Goal: Task Accomplishment & Management: Manage account settings

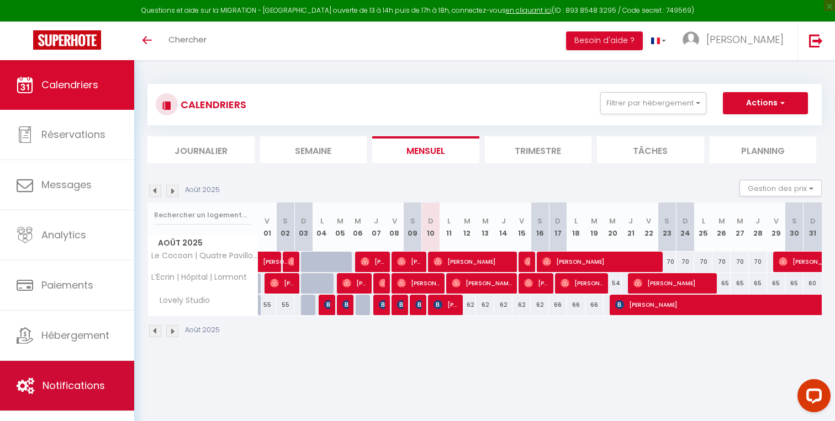
click at [87, 390] on span "Notifications" at bounding box center [74, 386] width 62 height 14
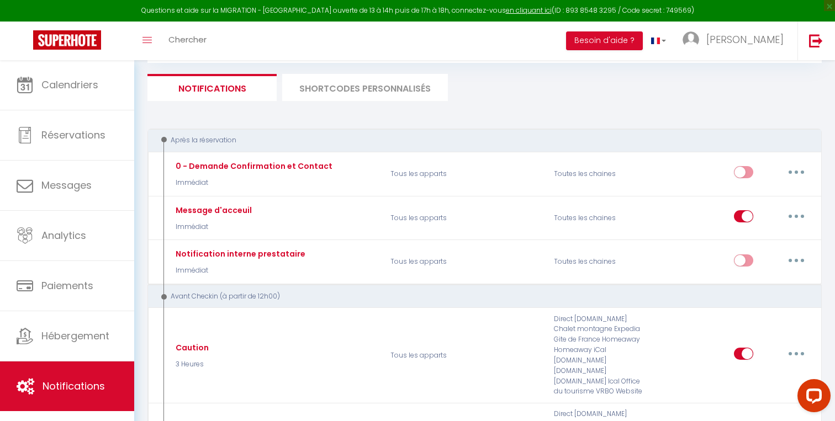
click at [374, 88] on li "SHORTCODES PERSONNALISÉS" at bounding box center [365, 87] width 166 height 27
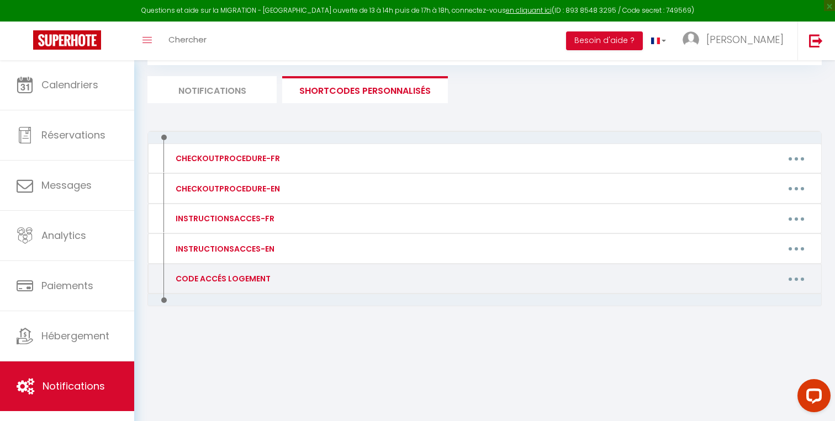
click at [337, 286] on div "Editer Supprimer" at bounding box center [573, 279] width 490 height 18
click at [337, 282] on div "Editer Supprimer" at bounding box center [573, 279] width 490 height 18
click at [802, 278] on button "button" at bounding box center [795, 279] width 31 height 18
click at [748, 305] on link "Editer" at bounding box center [767, 304] width 82 height 19
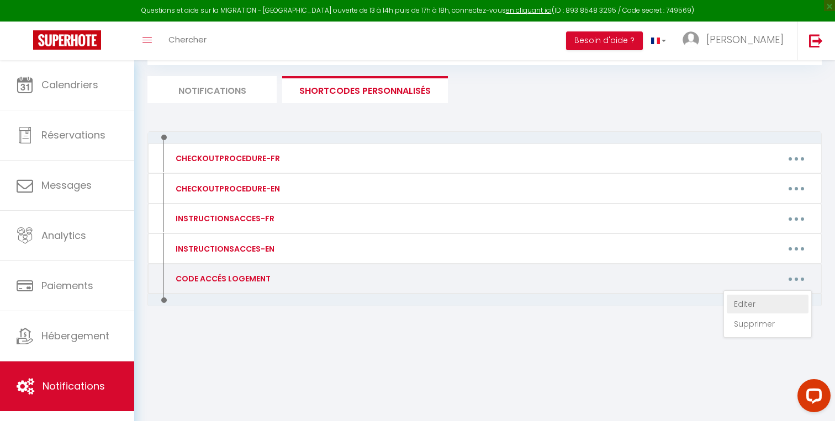
type input "CODE ACCÉS LOGEMENT"
type textarea "."
type textarea "Bonjour [GUEST:FIRST_NAME], ​Votre logement est prêt ! Vous pouvez y accéder gr…"
type textarea "Bonjour [GUEST:FIRST_NAME], ​Votre logement est prêt ! Un message pour vous ind…"
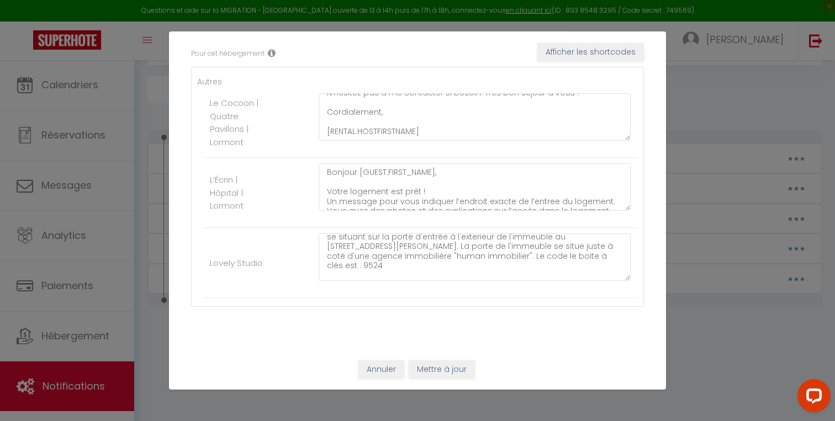
scroll to position [33, 0]
click at [598, 256] on textarea "Bonjour [GUEST:FIRST_NAME], ​Votre logement est prêt ! Vous pouvez y accéder gr…" at bounding box center [474, 256] width 312 height 47
type textarea "Bonjour [GUEST:FIRST_NAME], ​Votre logement est prêt ! Vous pouvez y accéder gr…"
click at [435, 368] on button "Mettre à jour" at bounding box center [441, 369] width 66 height 19
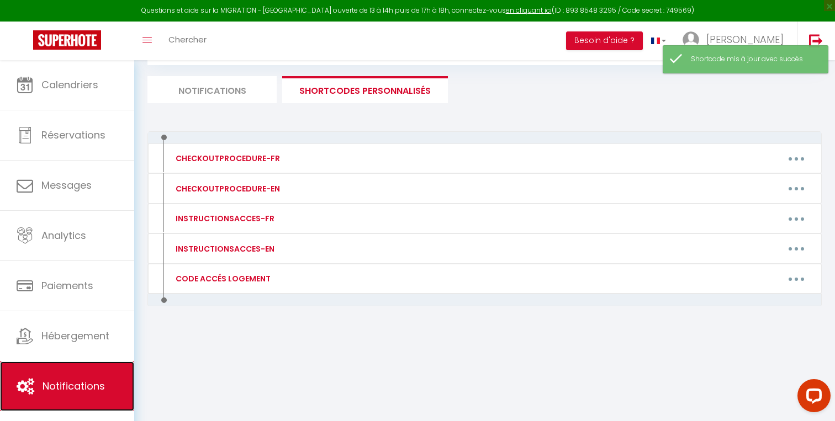
click at [78, 399] on link "Notifications" at bounding box center [67, 387] width 134 height 50
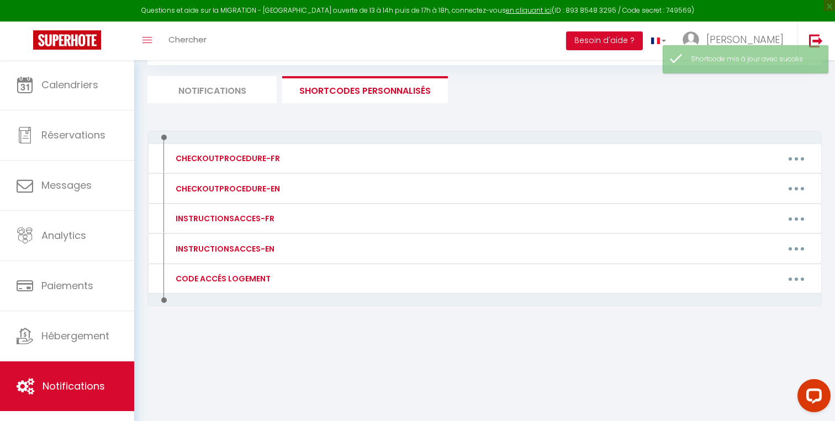
click at [233, 98] on li "Notifications" at bounding box center [211, 89] width 129 height 27
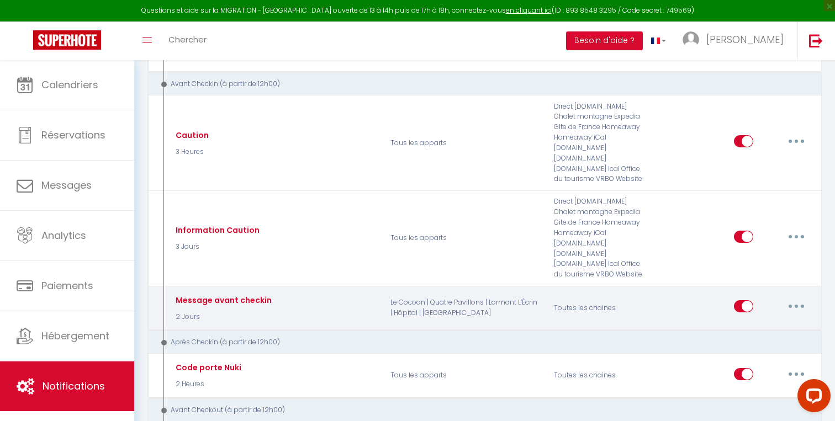
scroll to position [276, 0]
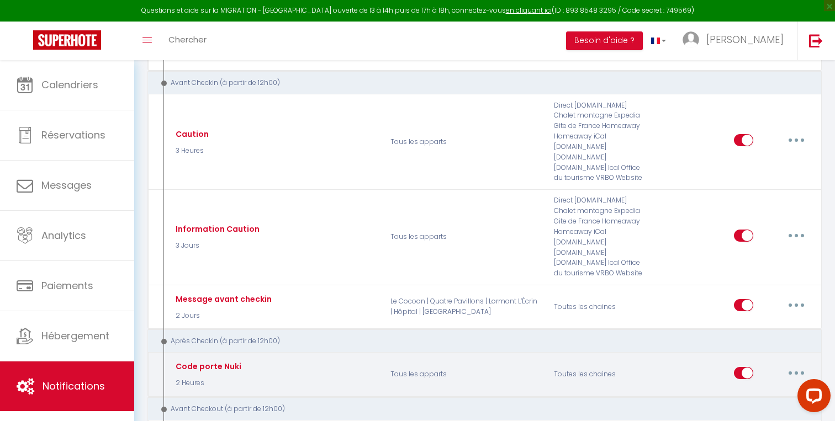
click at [285, 359] on div "Code porte Nuki 2 Heures" at bounding box center [274, 375] width 217 height 32
click at [800, 364] on button "button" at bounding box center [795, 373] width 31 height 18
click at [753, 389] on link "Editer" at bounding box center [767, 398] width 82 height 19
type input "Code porte Nuki"
select select "3"
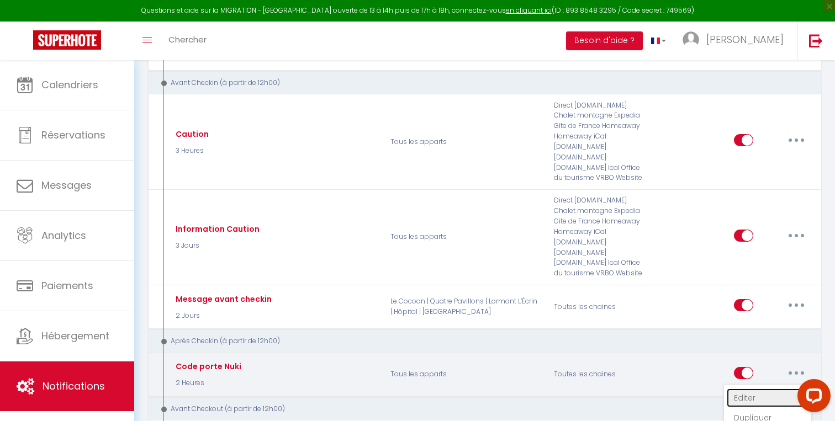
select select "2 Heures"
select select "if_deposit_is_paid"
checkbox input "true"
checkbox input "false"
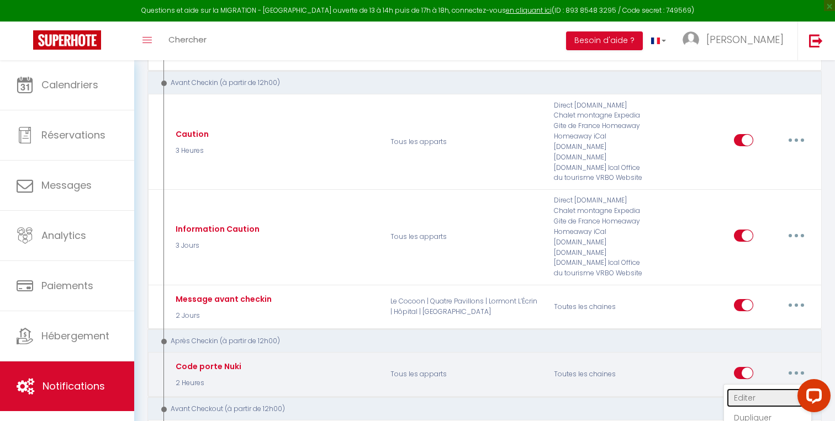
radio input "true"
type input "Code la porte d'entrée"
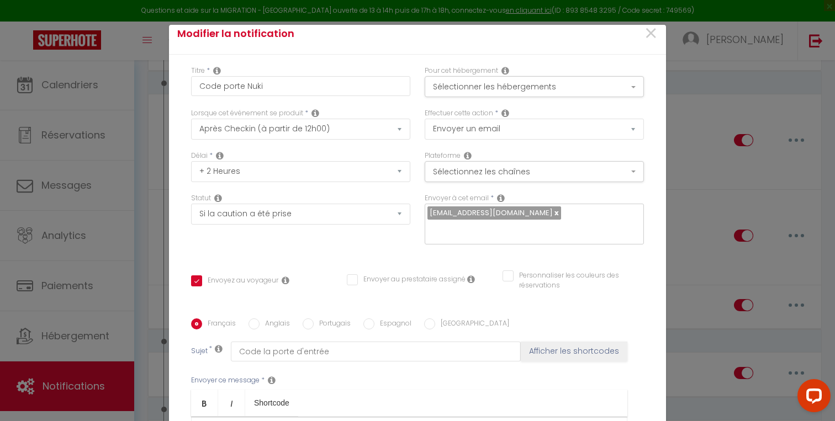
scroll to position [13, 0]
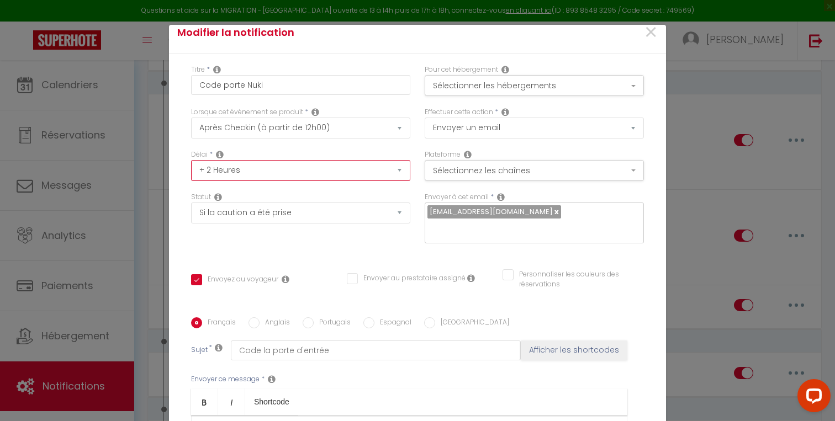
click at [310, 174] on select "Immédiat + 10 Minutes + 1 Heure + 2 Heures + 3 Heures + 4 Heures + 5 Heures + 6…" at bounding box center [300, 170] width 219 height 21
select select "3 Heures"
click at [191, 161] on select "Immédiat + 10 Minutes + 1 Heure + 2 Heures + 3 Heures + 4 Heures + 5 Heures + 6…" at bounding box center [300, 170] width 219 height 21
checkbox input "true"
checkbox input "false"
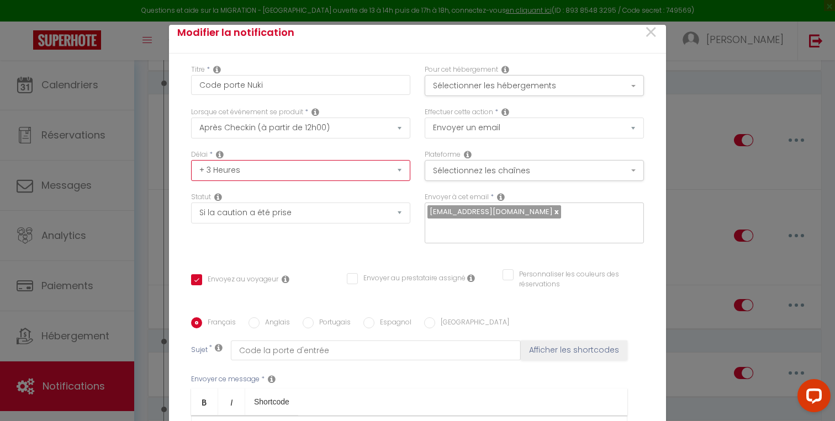
checkbox input "false"
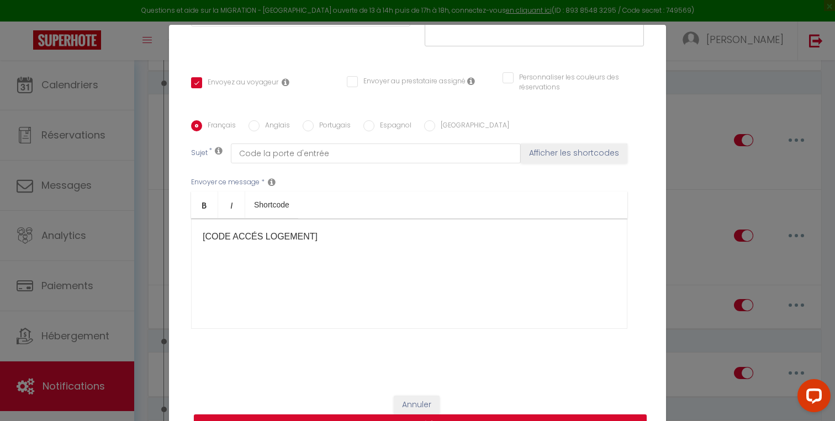
scroll to position [50, 0]
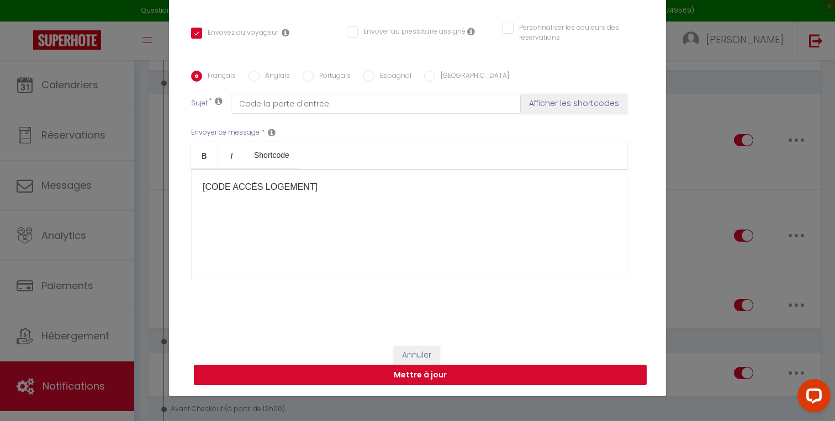
click at [482, 379] on button "Mettre à jour" at bounding box center [420, 375] width 453 height 21
checkbox input "true"
checkbox input "false"
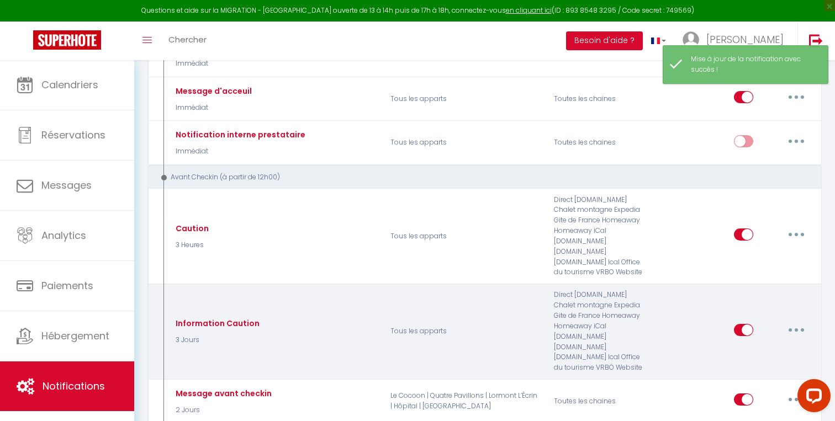
scroll to position [0, 0]
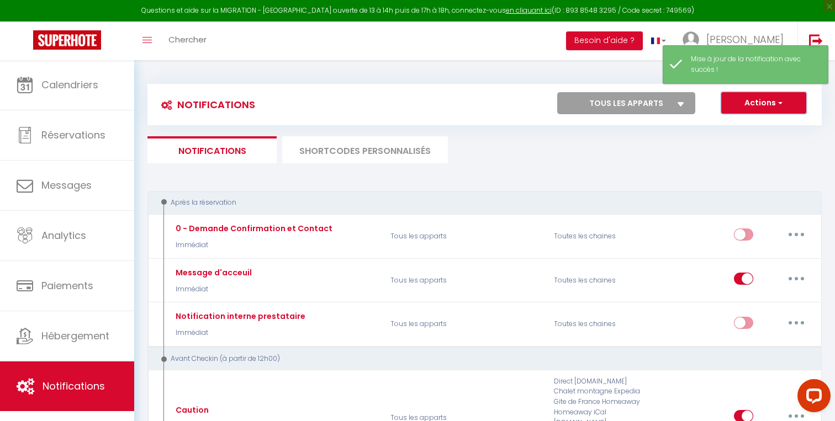
click at [758, 102] on button "Actions" at bounding box center [763, 103] width 85 height 22
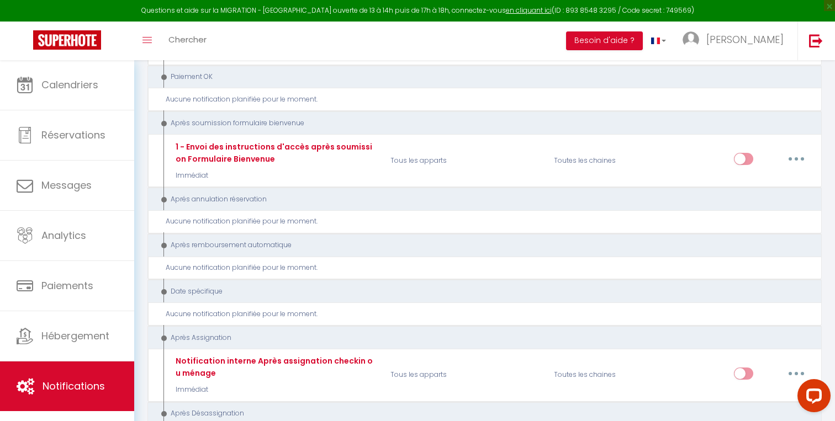
scroll to position [1687, 0]
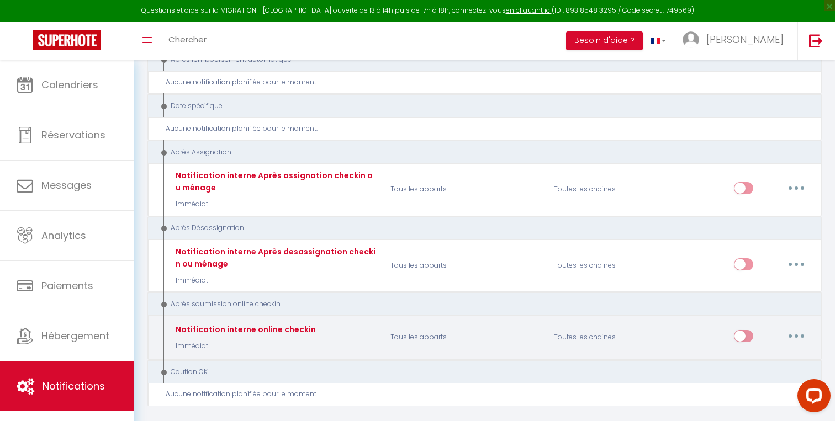
click at [488, 322] on p "Tous les apparts" at bounding box center [464, 338] width 163 height 32
click at [792, 327] on button "button" at bounding box center [795, 336] width 31 height 18
click at [744, 352] on link "Editer" at bounding box center [767, 361] width 82 height 19
type input "Notification interne online checkin"
select select "23"
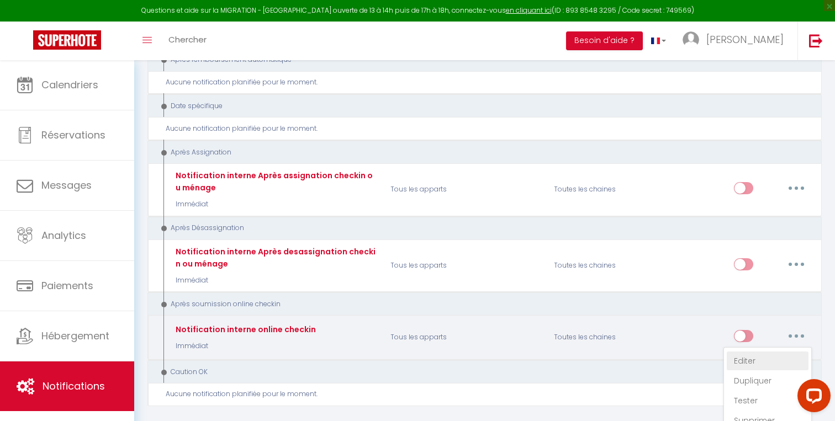
select select "Immédiat"
select select
checkbox input "false"
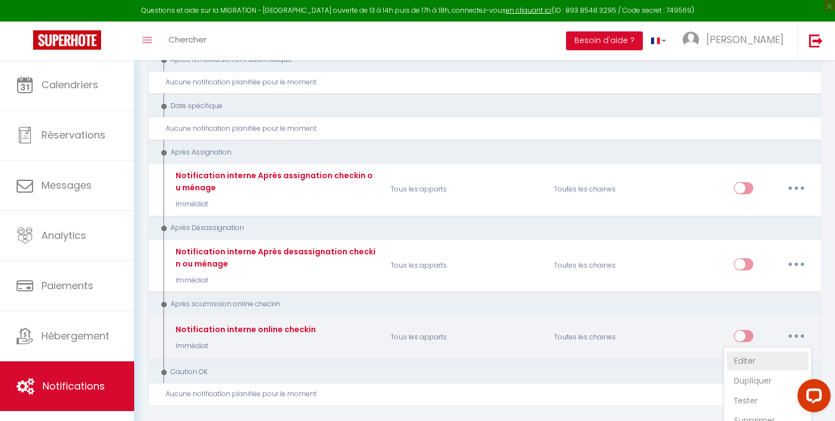
radio input "true"
type input "Notification online checkin - [RENTAL:NAME] - [GUEST:NAME] - [BOOKING:ID]"
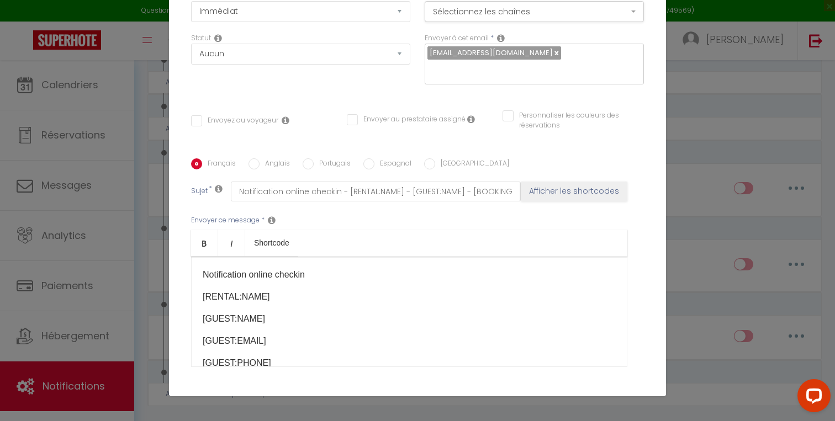
scroll to position [0, 0]
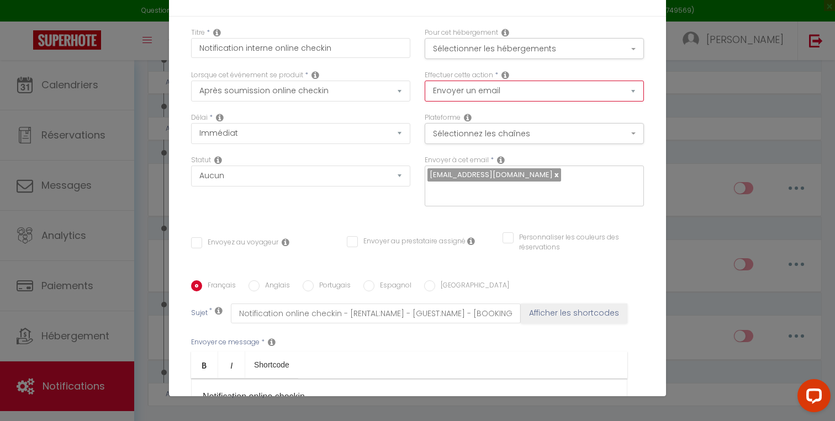
click at [497, 91] on select "Envoyer un email Envoyer un SMS Envoyer une notification push" at bounding box center [533, 91] width 219 height 21
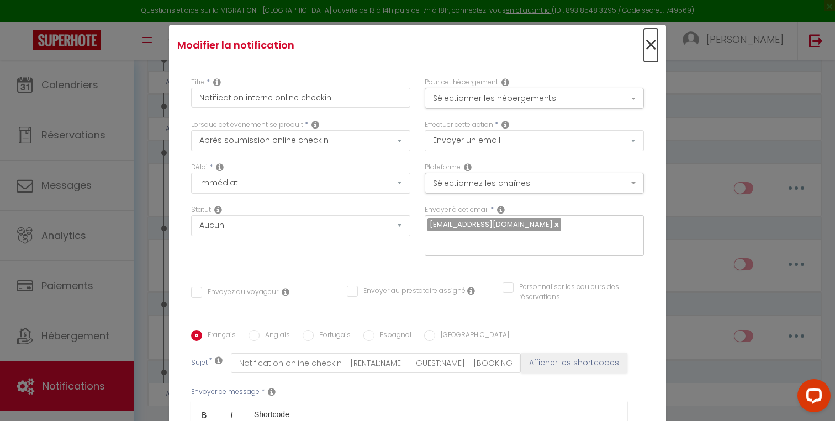
click at [650, 45] on span "×" at bounding box center [651, 45] width 14 height 33
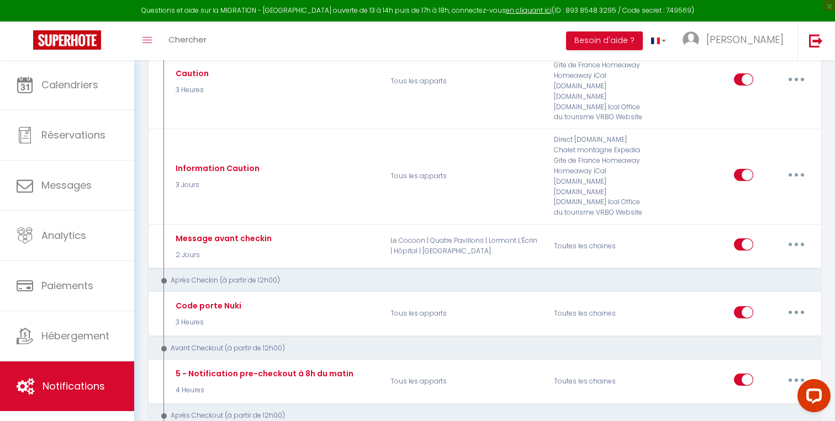
scroll to position [342, 0]
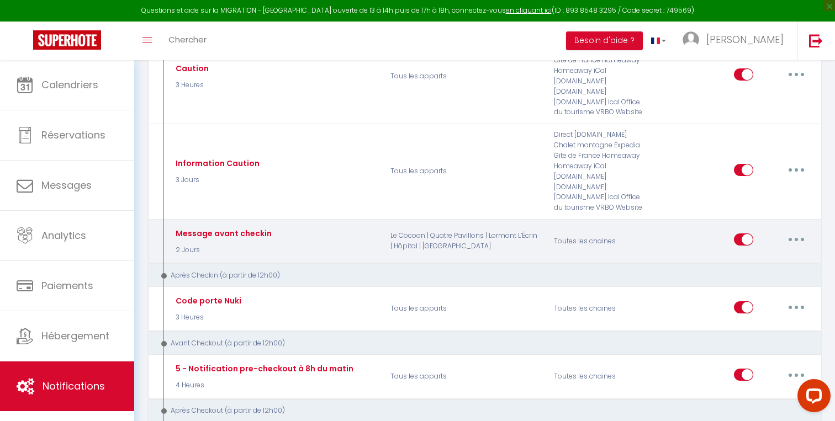
click at [799, 231] on button "button" at bounding box center [795, 240] width 31 height 18
click at [760, 256] on link "Editer" at bounding box center [767, 265] width 82 height 19
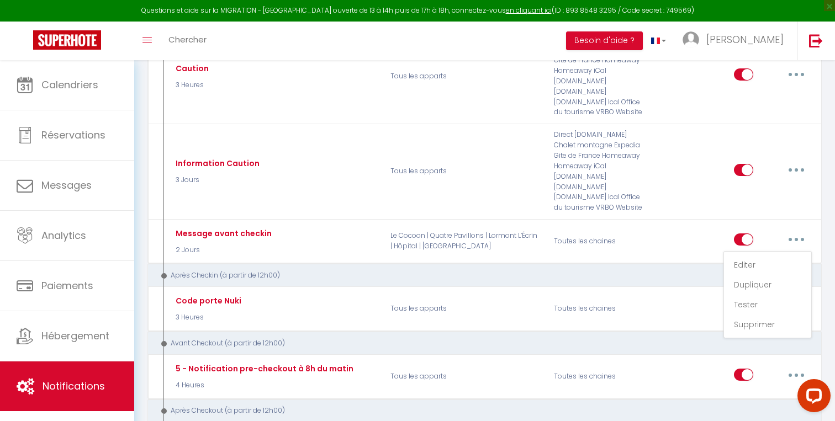
type input "Message avant checkin"
select select "2"
select select "2 Jours"
checkbox input "true"
checkbox input "false"
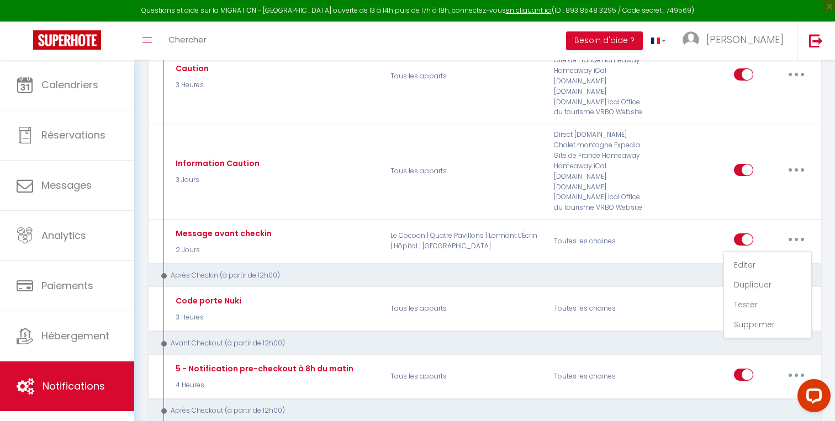
checkbox input "false"
type input "information accés Lormont"
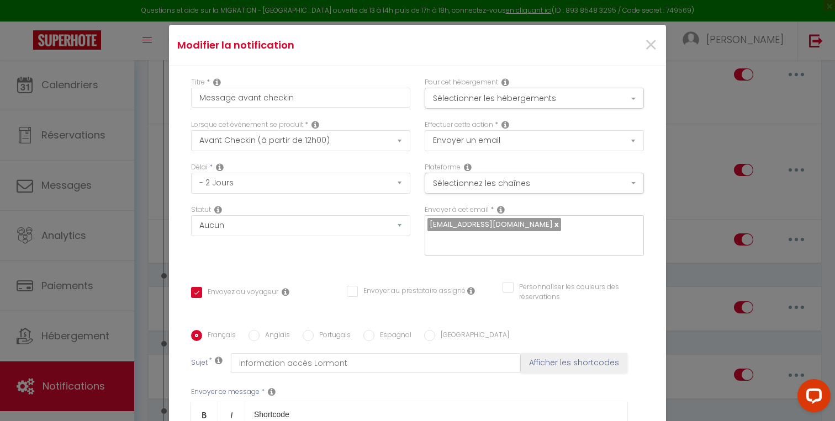
click at [501, 211] on icon at bounding box center [501, 209] width 8 height 9
click at [486, 243] on input "text" at bounding box center [531, 241] width 208 height 14
click at [284, 295] on icon at bounding box center [286, 292] width 8 height 9
click at [286, 262] on div "Statut Aucun Si la réservation est payée Si réservation non payée Si la caution…" at bounding box center [300, 236] width 233 height 62
click at [651, 54] on span "×" at bounding box center [651, 45] width 14 height 33
